Goal: Task Accomplishment & Management: Use online tool/utility

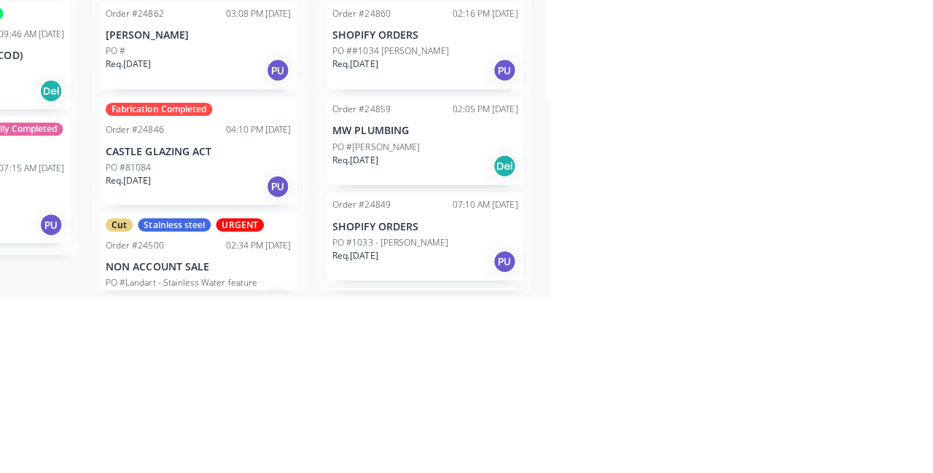
click at [833, 301] on p "MW PLUMBING" at bounding box center [810, 307] width 184 height 12
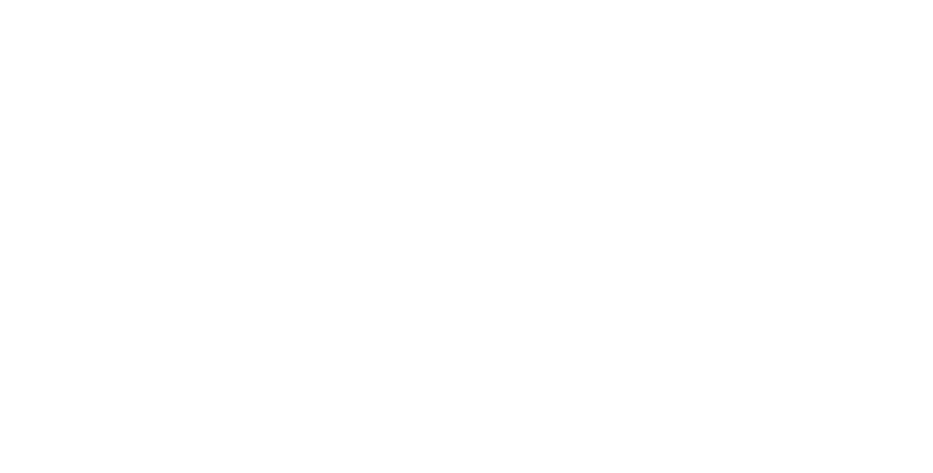
scroll to position [238, 0]
click at [298, 359] on div at bounding box center [283, 373] width 29 height 29
click at [298, 351] on div at bounding box center [283, 365] width 29 height 29
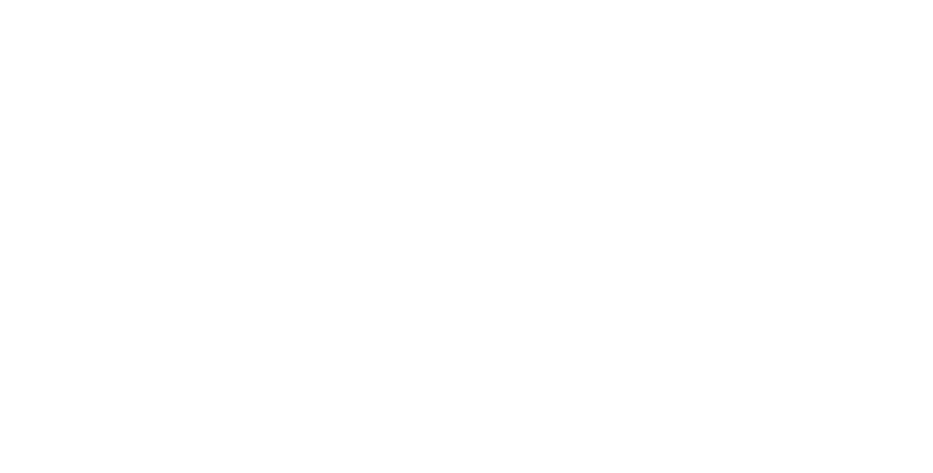
click at [298, 454] on div at bounding box center [283, 468] width 29 height 29
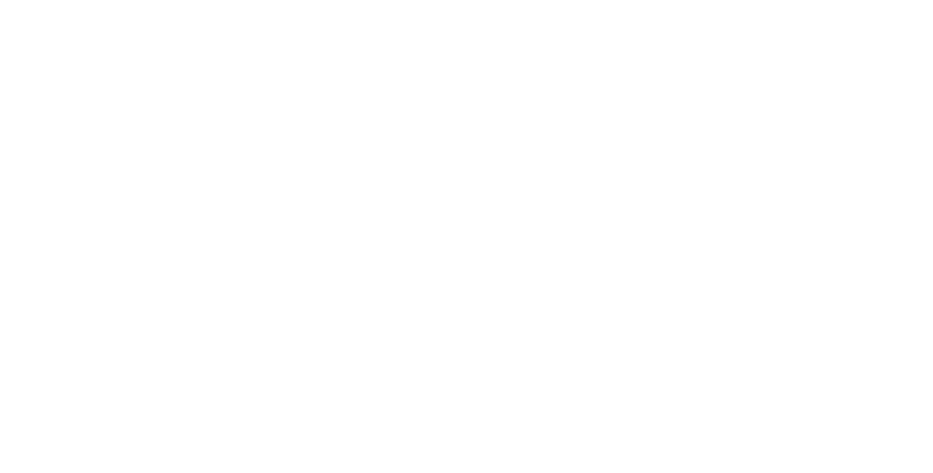
click at [811, 314] on button "Add labels" at bounding box center [777, 309] width 67 height 20
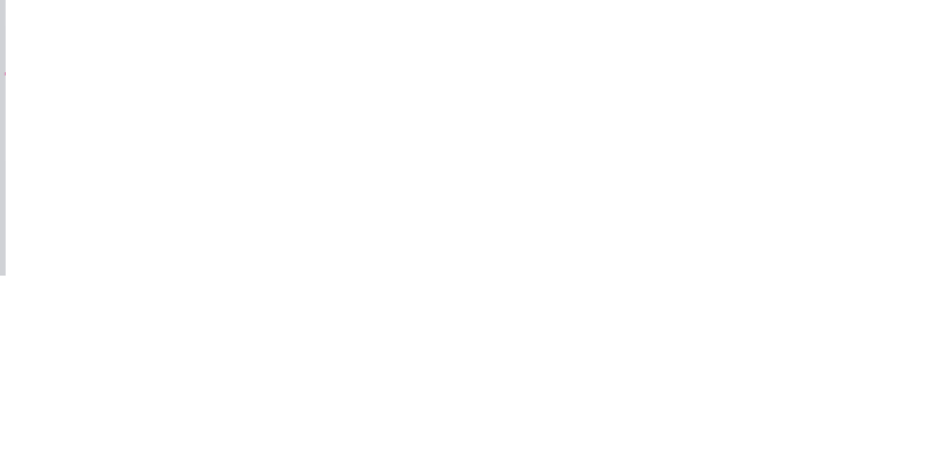
type input "F"
click at [932, 230] on div "Order details Collaborate Checklists 0/0 Tracking Linked Orders Timeline Profit…" at bounding box center [466, 236] width 933 height 473
click at [696, 86] on button "Close" at bounding box center [669, 80] width 53 height 23
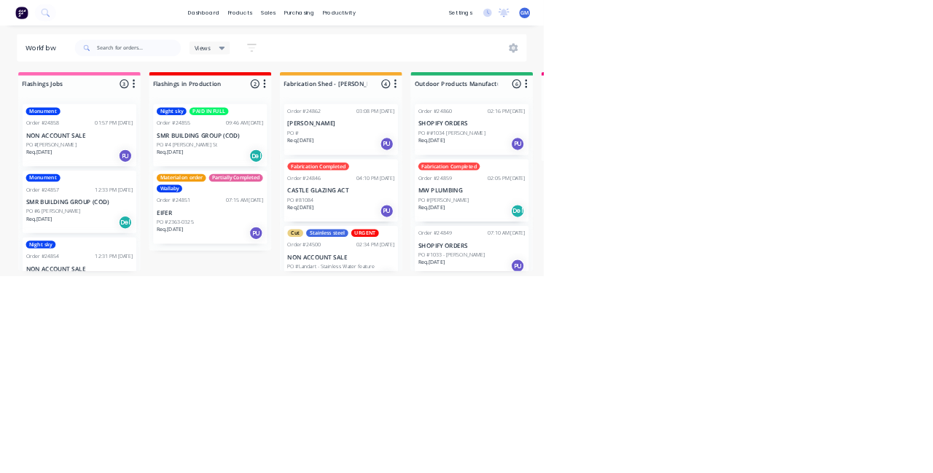
click at [818, 222] on p "PO ##1034 [PERSON_NAME]" at bounding box center [775, 228] width 115 height 13
